Goal: Complete application form

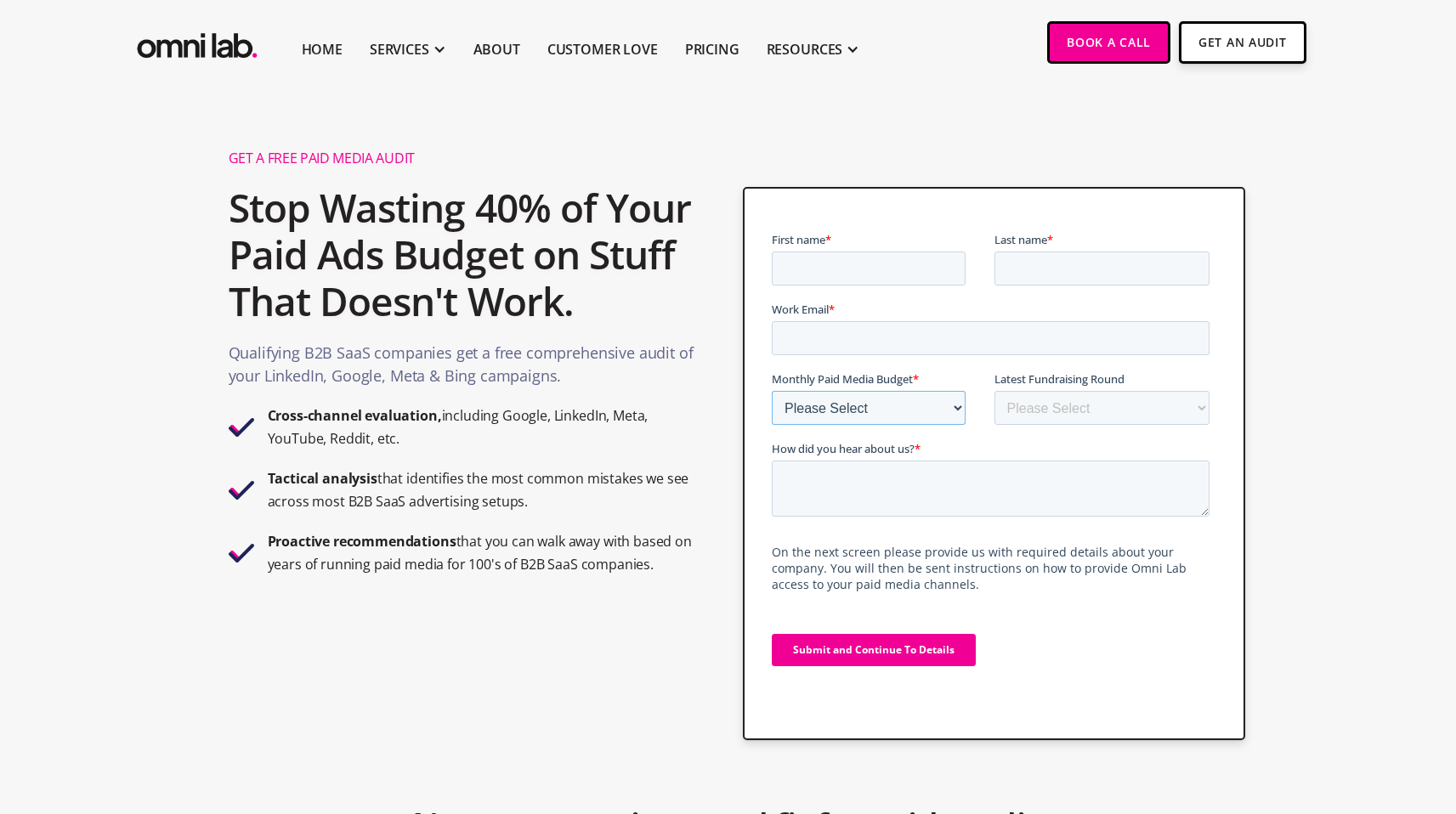
click at [897, 396] on select "Please Select $0 - $5,0000 $5,000 - $10,000 $10,000 - $25,000 $25,000 - $50,000…" at bounding box center [869, 407] width 194 height 34
click at [1115, 405] on select "Please Select Bootstrapped Seed Series A Series B Series C Series D +" at bounding box center [1102, 407] width 216 height 34
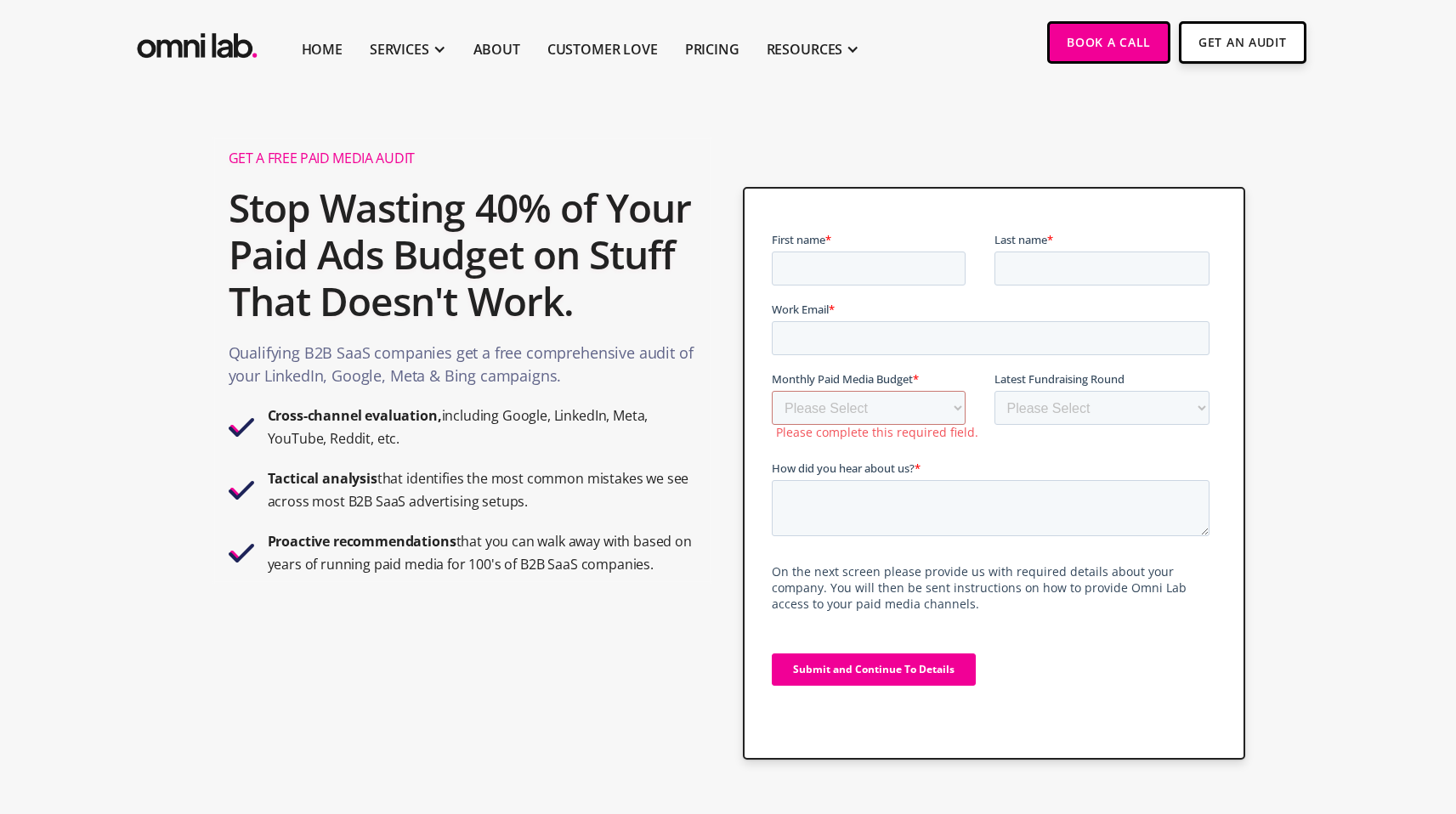
click at [217, 32] on img "home" at bounding box center [196, 42] width 127 height 41
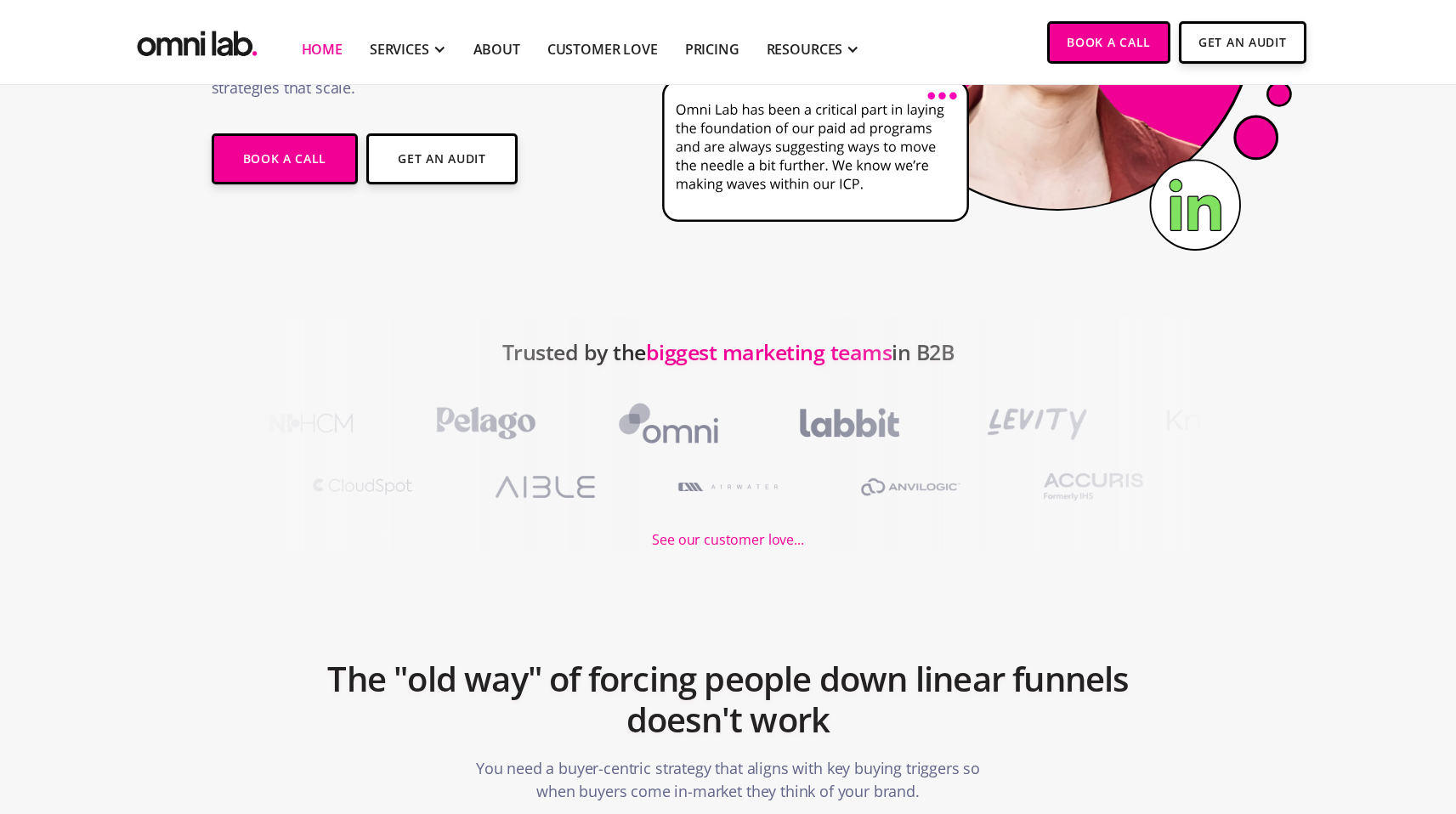
scroll to position [421, 0]
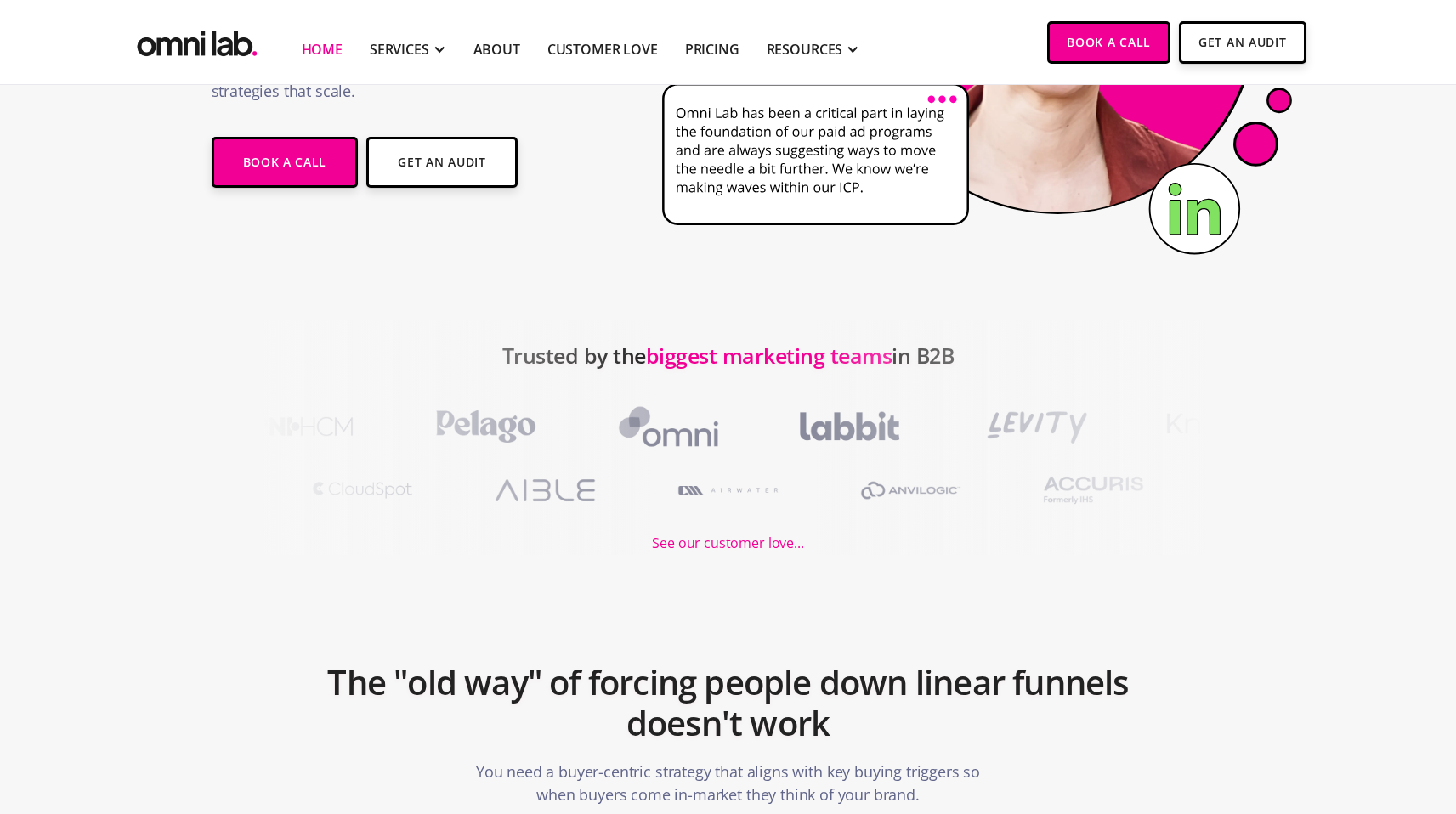
drag, startPoint x: 972, startPoint y: 351, endPoint x: 547, endPoint y: 349, distance: 425.0
click at [547, 349] on div "Trusted by the biggest marketing teams in B2B See our customer love..." at bounding box center [728, 437] width 1456 height 234
click at [547, 349] on div at bounding box center [328, 437] width 655 height 234
drag, startPoint x: 504, startPoint y: 356, endPoint x: 849, endPoint y: 423, distance: 351.4
click at [849, 423] on div "Trusted by the biggest marketing teams in B2B See our customer love..." at bounding box center [728, 437] width 1456 height 234
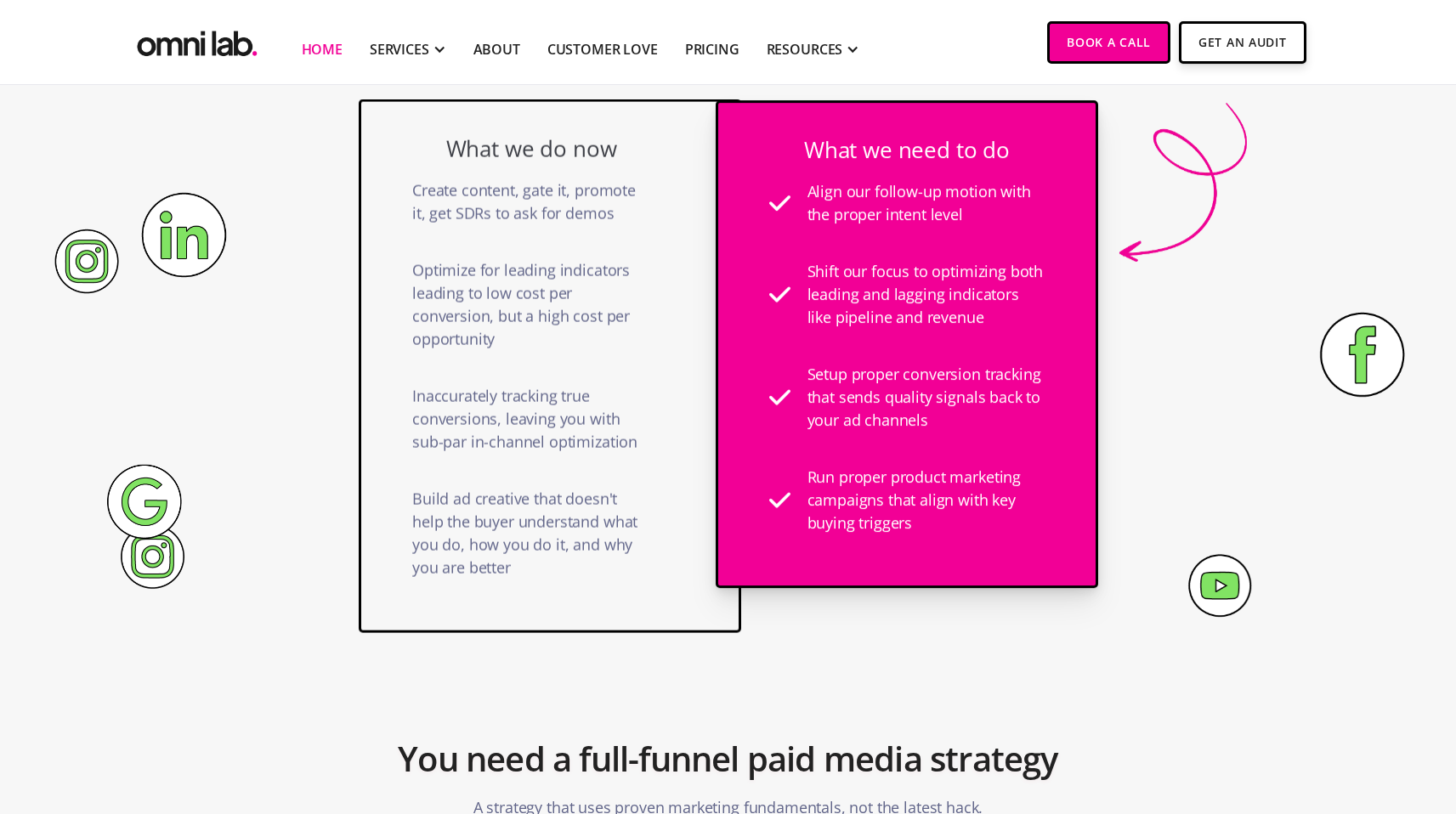
scroll to position [1264, 0]
